Goal: Download file/media

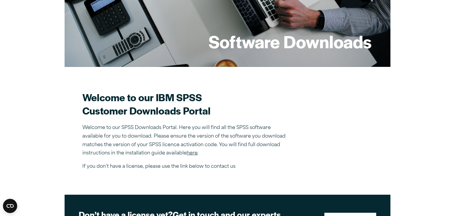
scroll to position [99, 0]
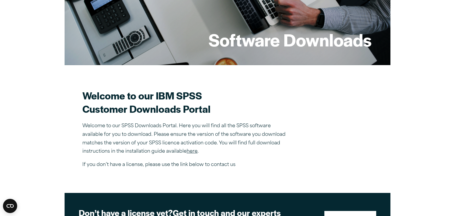
click at [194, 153] on link "here" at bounding box center [192, 151] width 11 height 5
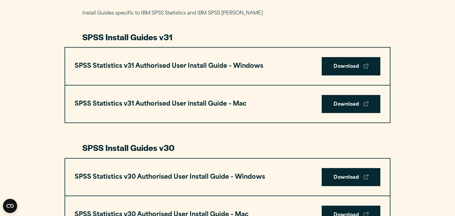
scroll to position [299, 0]
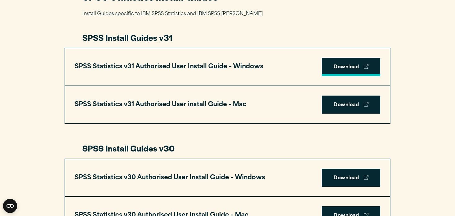
click at [360, 69] on link "Download" at bounding box center [351, 67] width 59 height 18
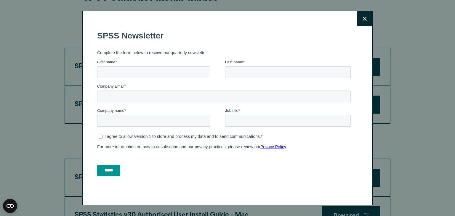
click at [367, 17] on button "Close" at bounding box center [364, 18] width 15 height 15
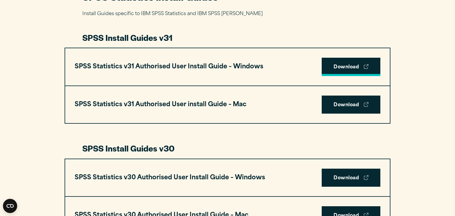
click at [366, 65] on icon at bounding box center [366, 66] width 5 height 5
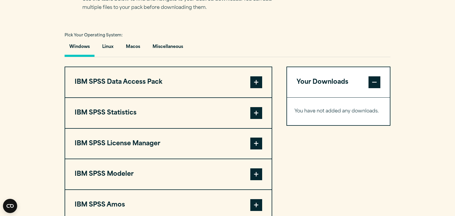
scroll to position [423, 0]
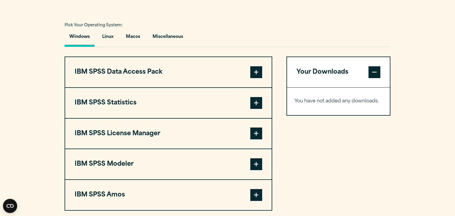
click at [254, 110] on button "IBM SPSS Statistics" at bounding box center [168, 103] width 206 height 30
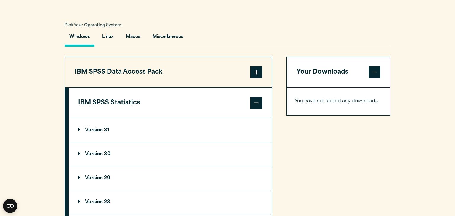
click at [104, 131] on p "Version 31" at bounding box center [93, 130] width 31 height 5
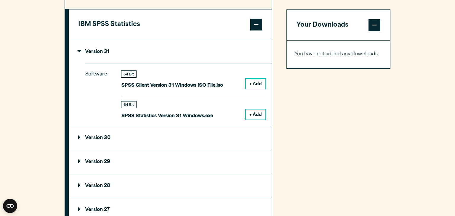
scroll to position [506, 0]
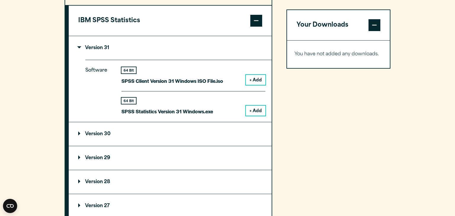
click at [253, 113] on button "+ Add" at bounding box center [256, 111] width 20 height 10
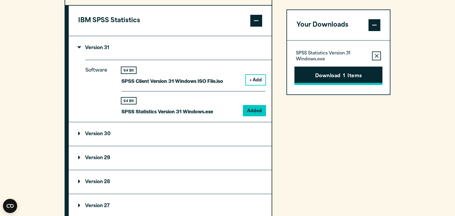
click at [337, 78] on button "Download 1 Items" at bounding box center [338, 76] width 88 height 18
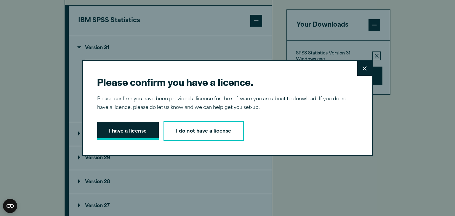
click at [146, 132] on button "I have a license" at bounding box center [128, 131] width 62 height 18
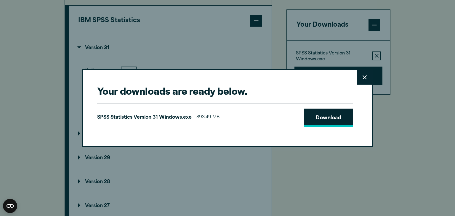
click at [307, 118] on link "Download" at bounding box center [328, 118] width 49 height 18
